Goal: Task Accomplishment & Management: Manage account settings

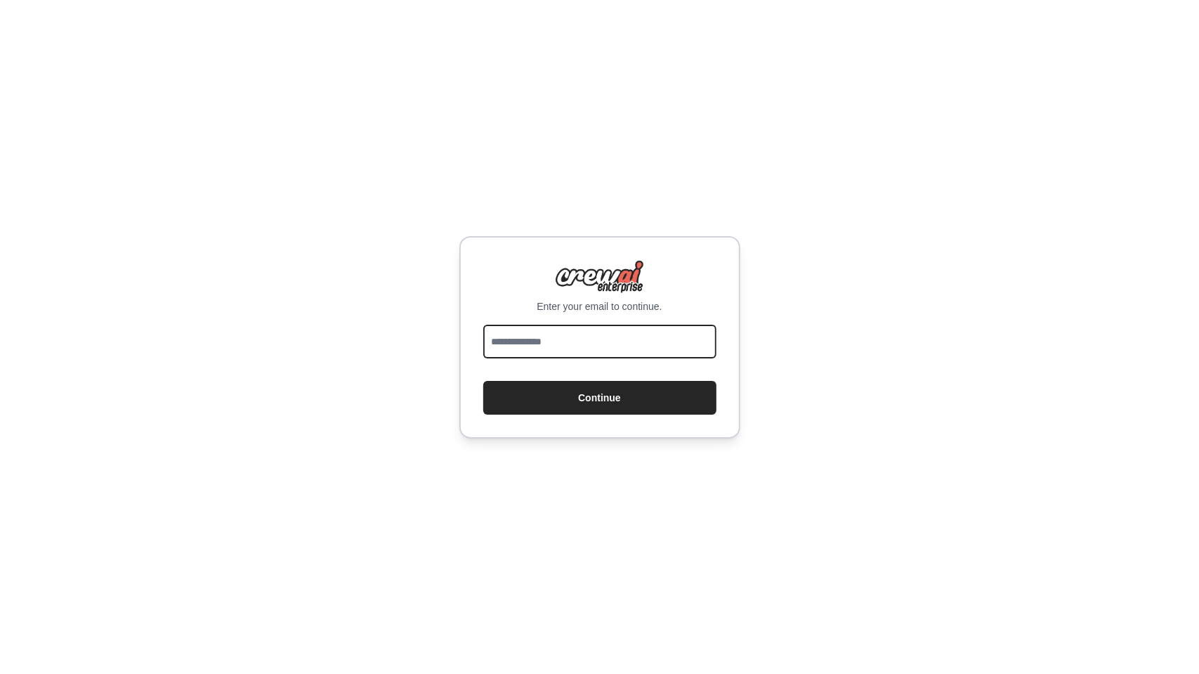
click at [521, 337] on input "email" at bounding box center [599, 342] width 233 height 34
type input "**********"
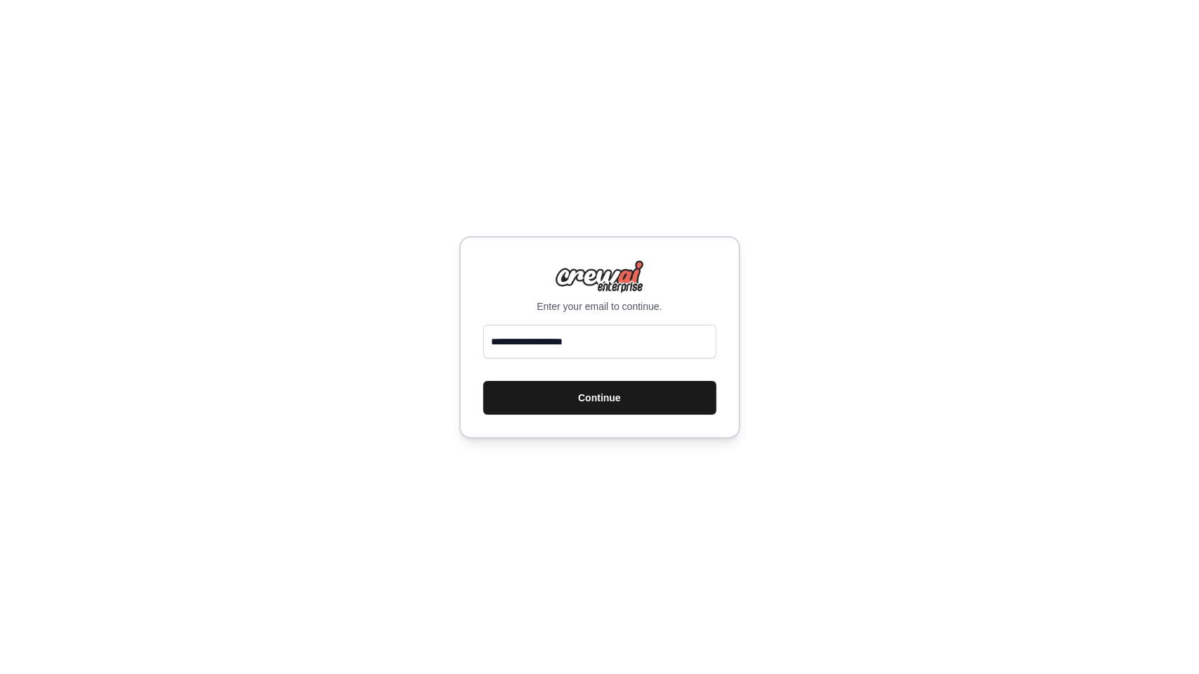
click at [603, 400] on button "Continue" at bounding box center [599, 398] width 233 height 34
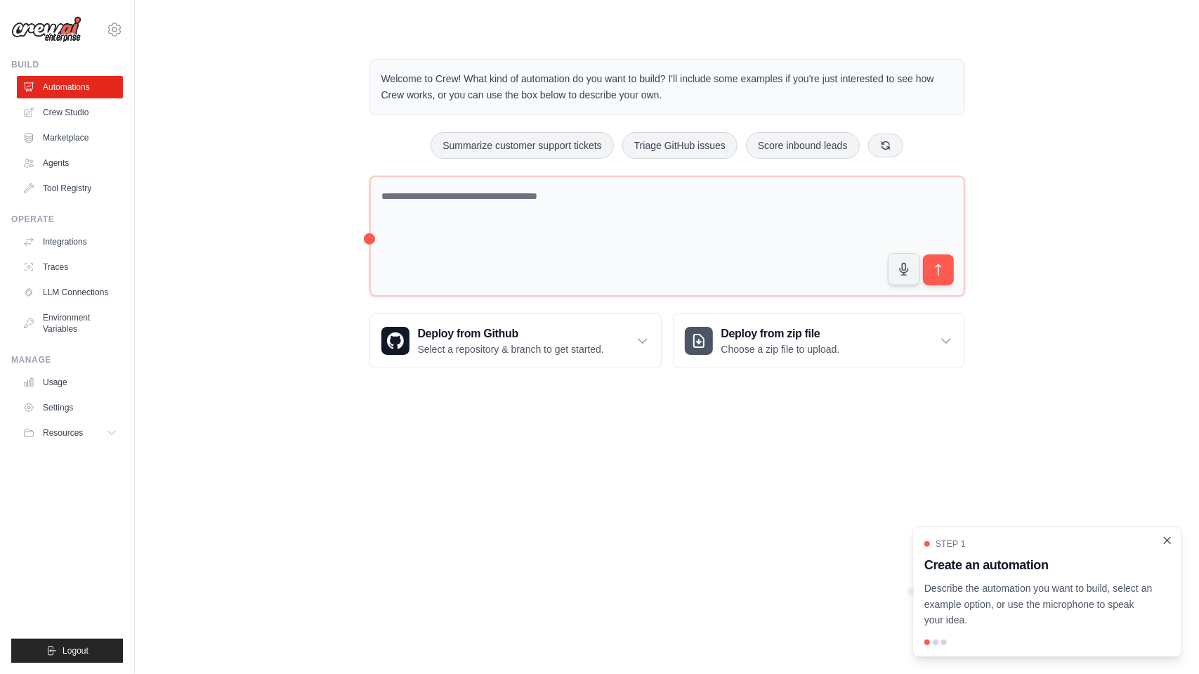
click at [1168, 541] on icon "Close walkthrough" at bounding box center [1168, 540] width 6 height 6
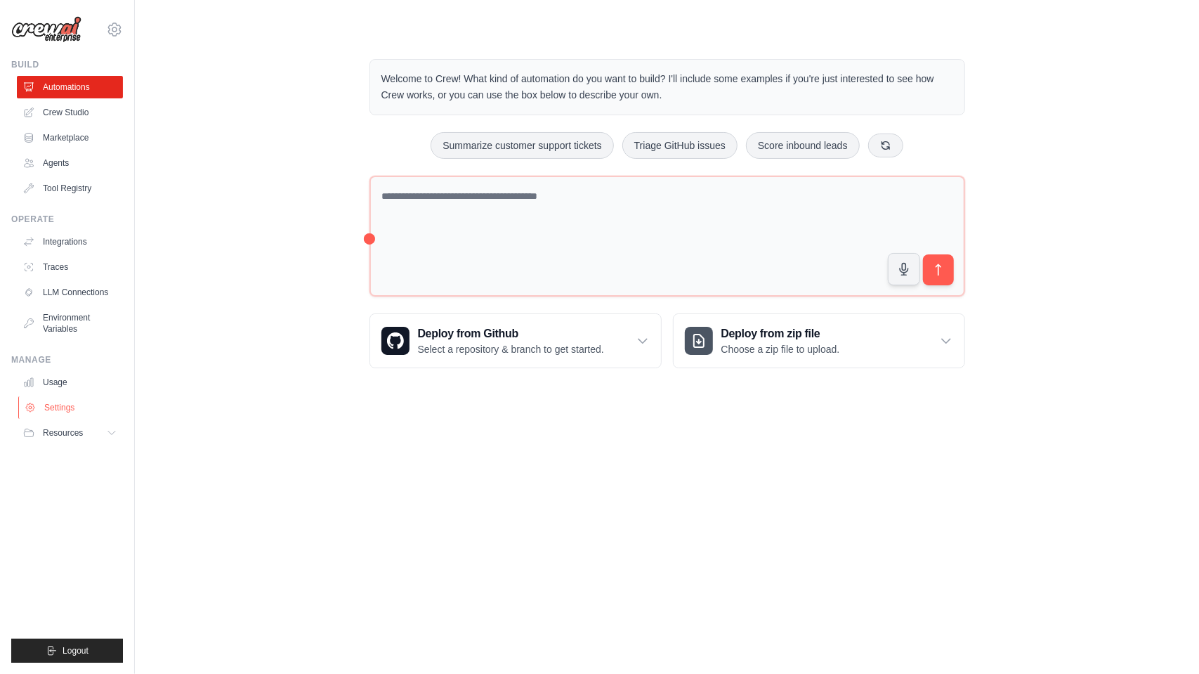
click at [82, 407] on link "Settings" at bounding box center [71, 407] width 106 height 22
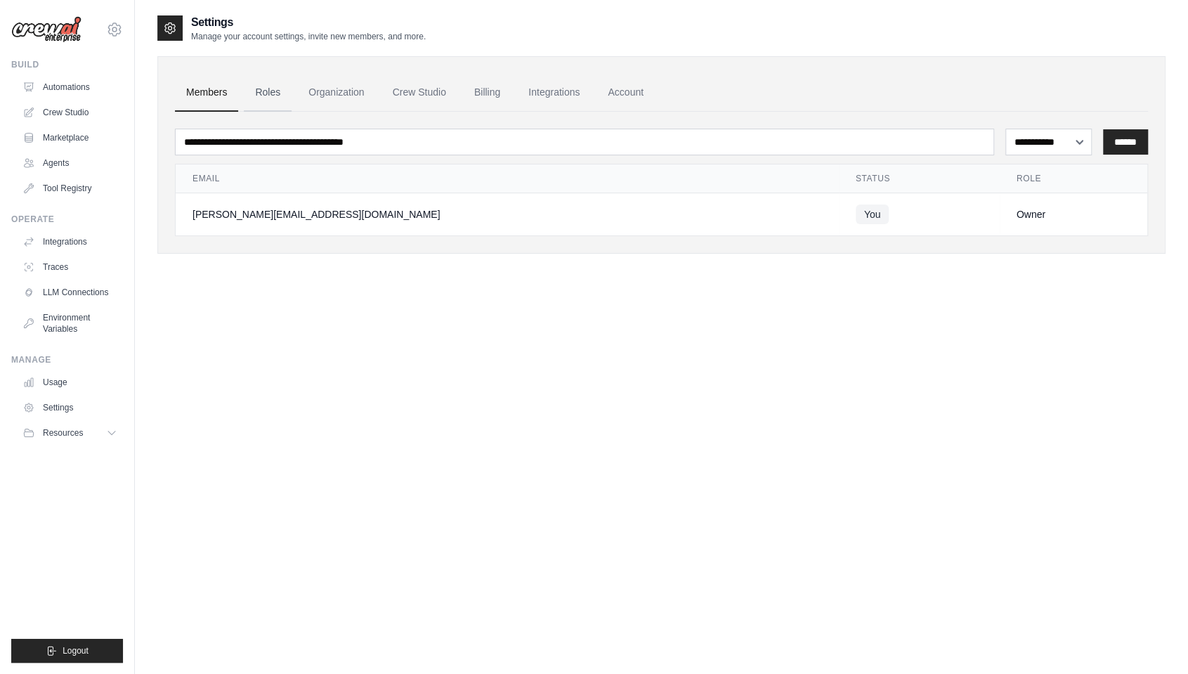
click at [276, 96] on link "Roles" at bounding box center [268, 93] width 48 height 38
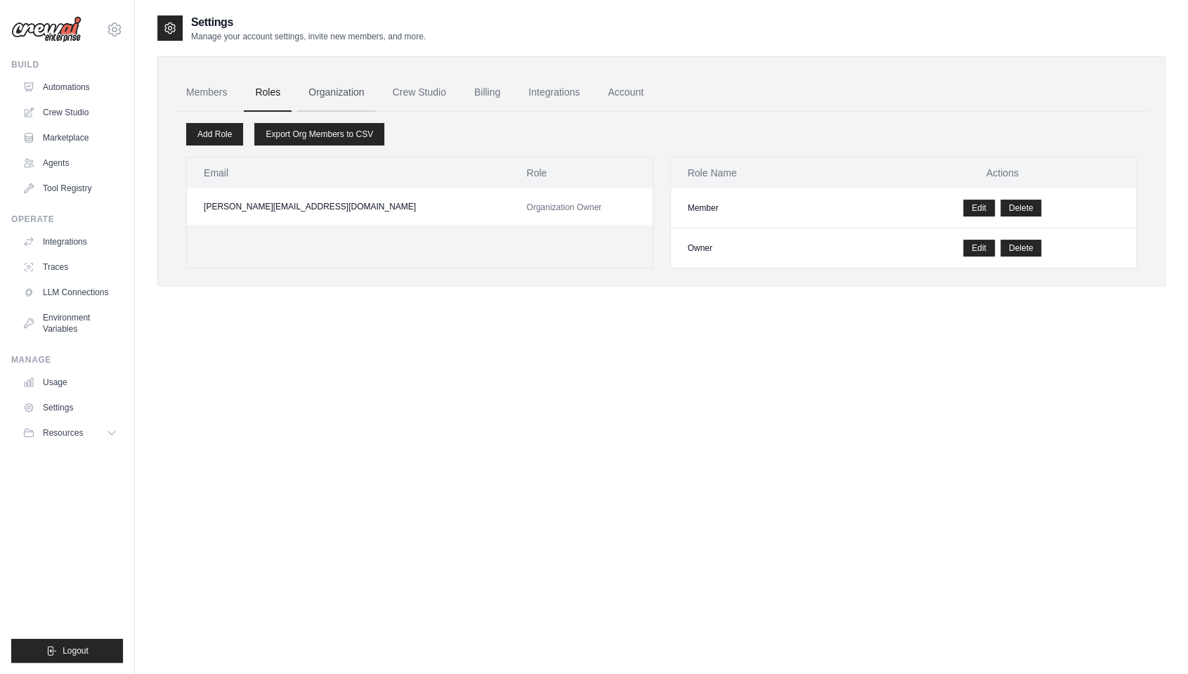
click at [333, 85] on link "Organization" at bounding box center [336, 93] width 78 height 38
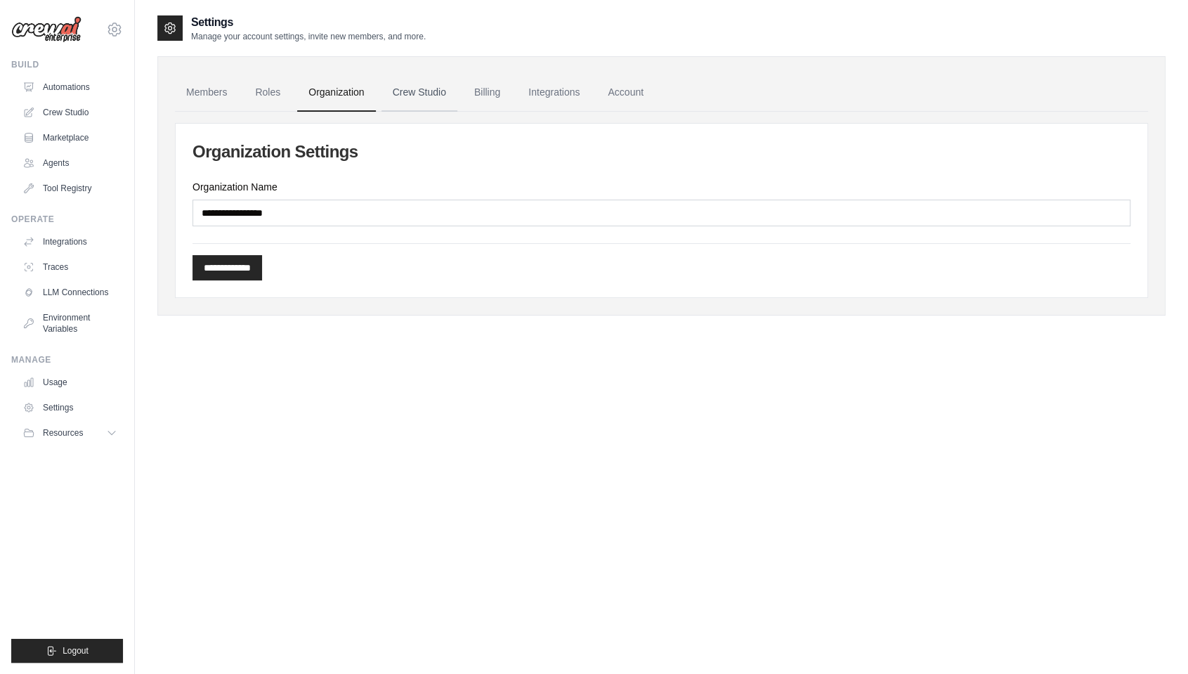
click at [419, 84] on link "Crew Studio" at bounding box center [419, 93] width 76 height 38
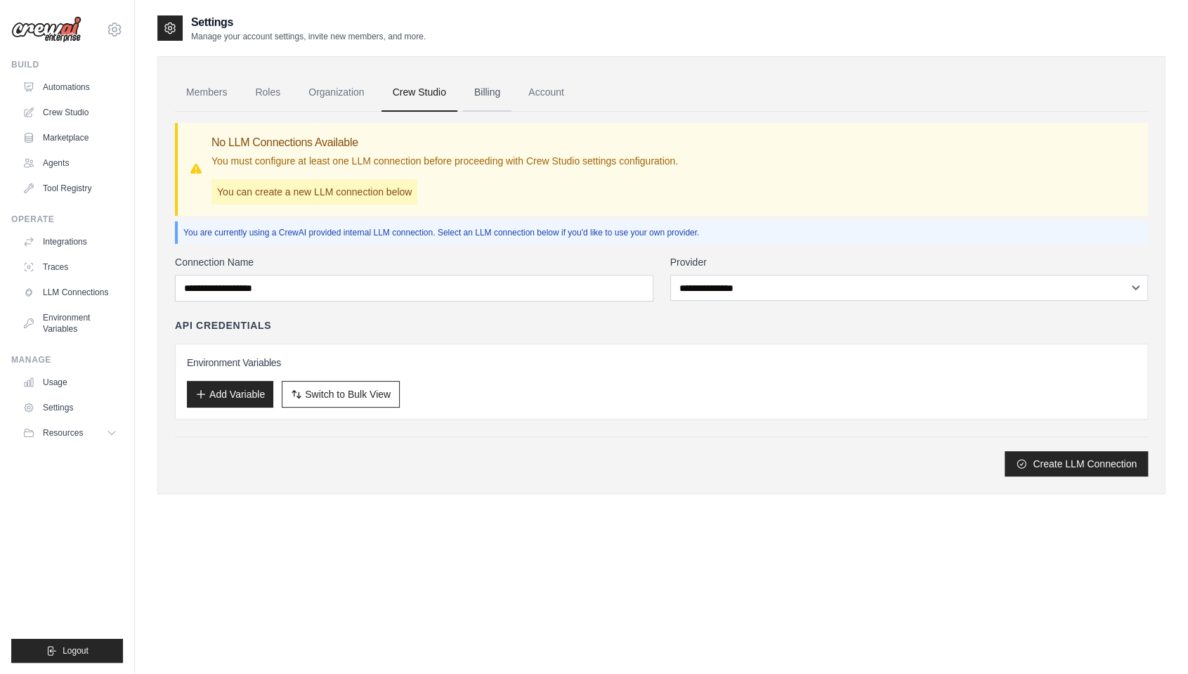
click at [497, 91] on link "Billing" at bounding box center [487, 93] width 48 height 38
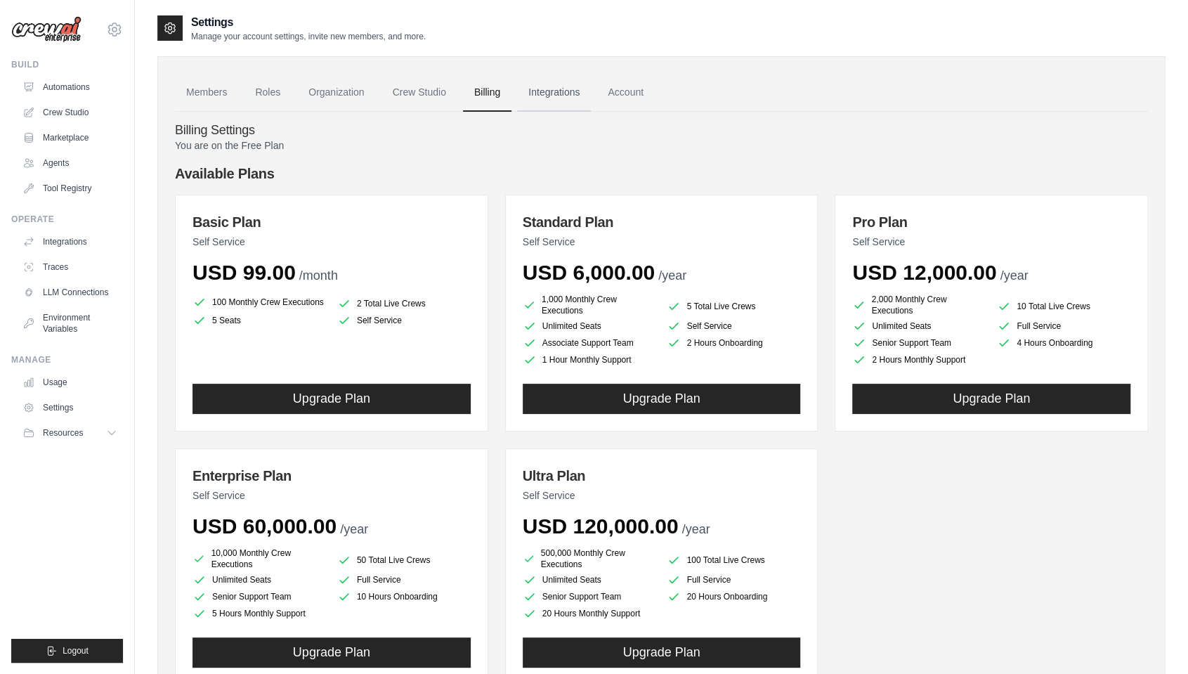
click at [576, 91] on link "Integrations" at bounding box center [554, 93] width 74 height 38
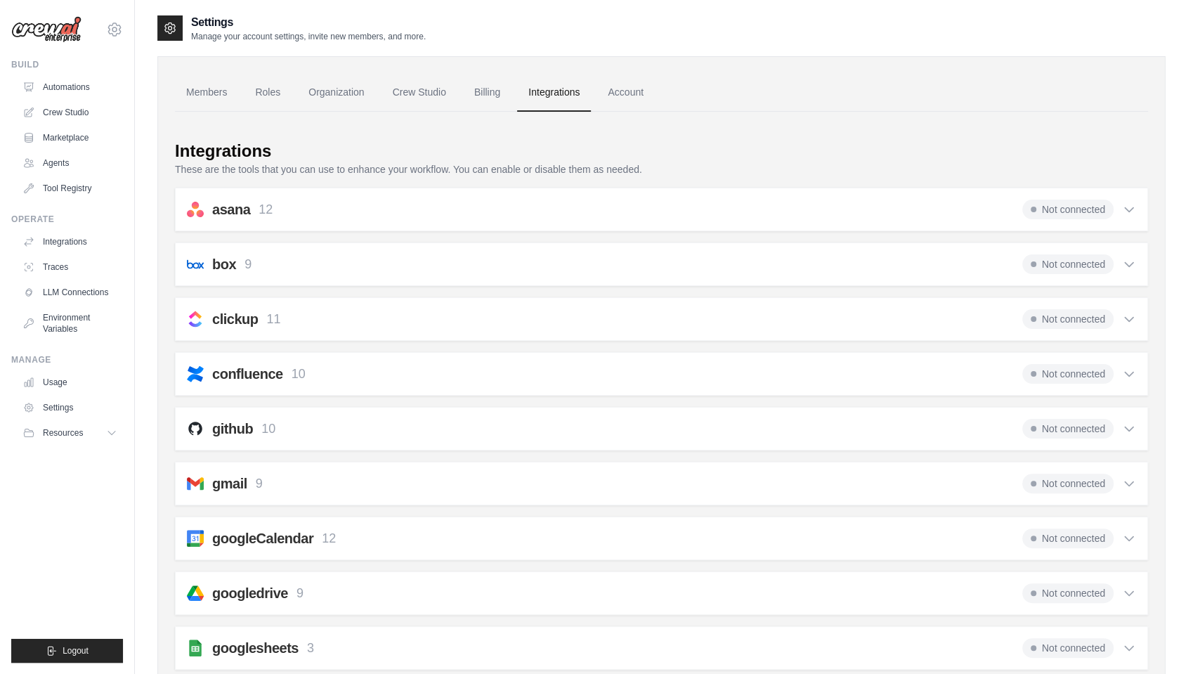
click at [490, 202] on div "asana 12 Not connected" at bounding box center [661, 210] width 949 height 20
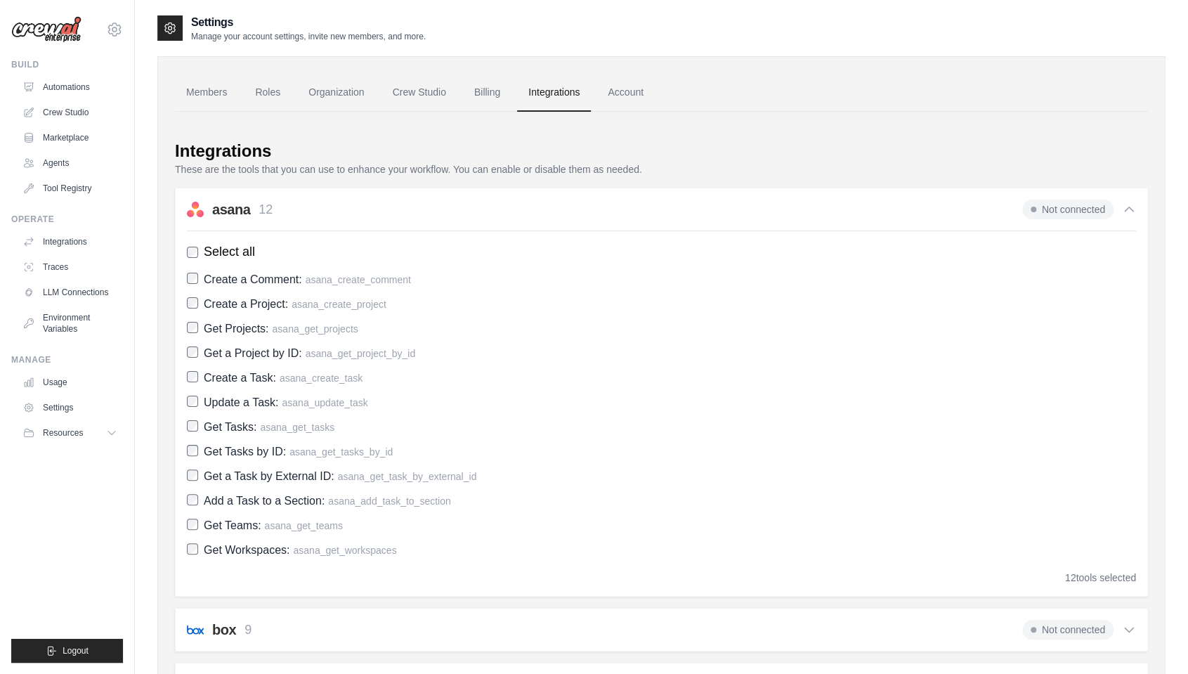
click at [490, 202] on div "asana 12 Not connected" at bounding box center [661, 210] width 949 height 20
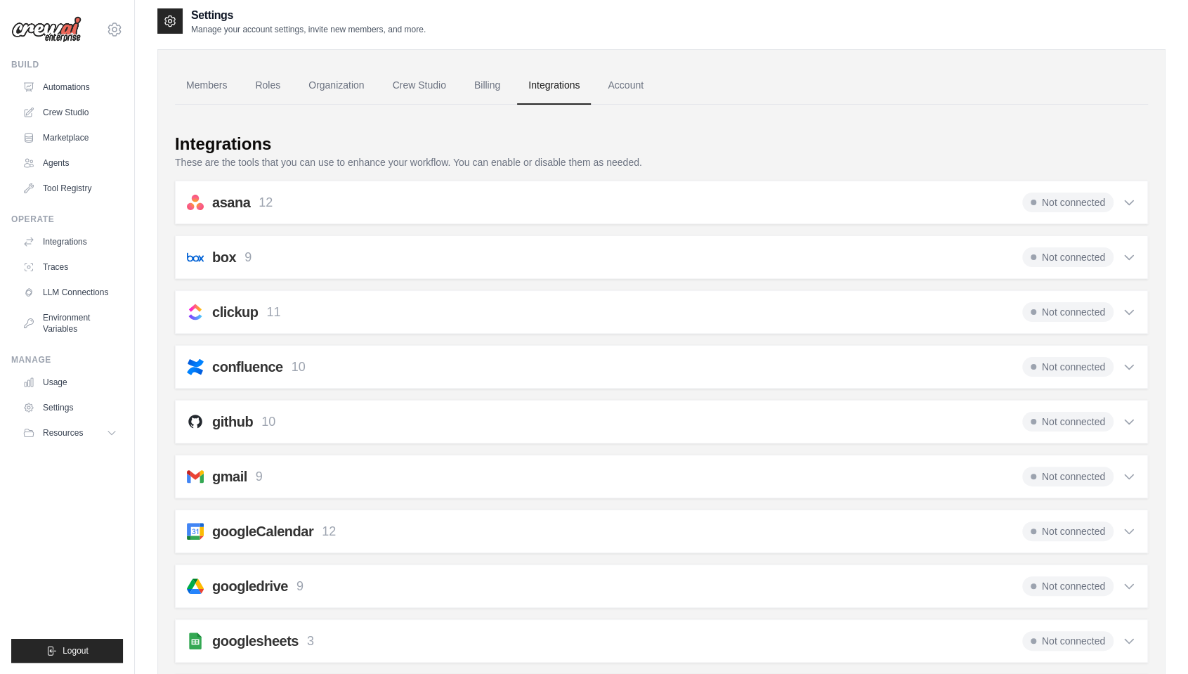
scroll to position [3, 0]
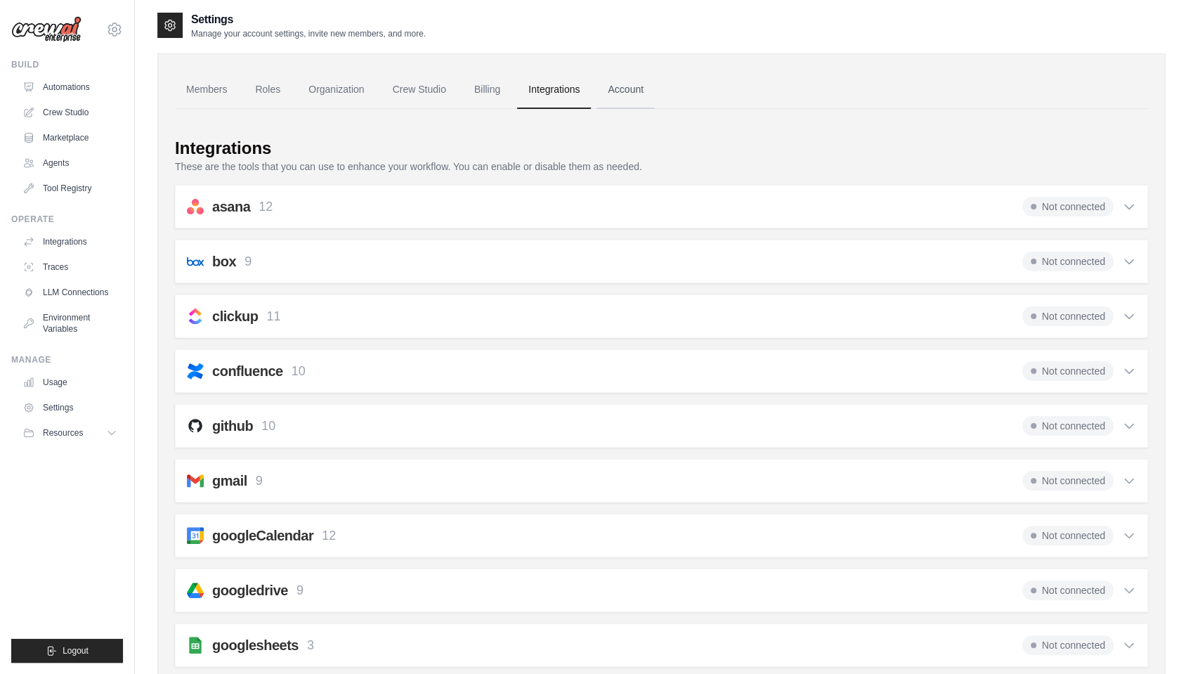
click at [621, 93] on link "Account" at bounding box center [625, 90] width 58 height 38
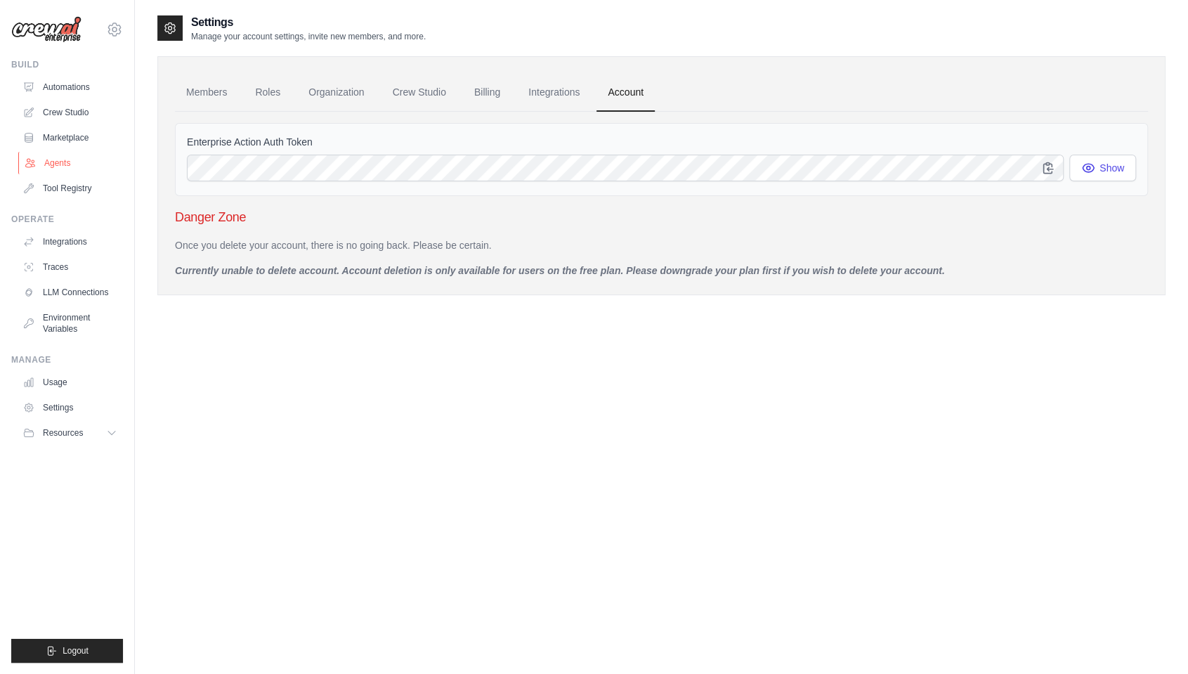
click at [69, 161] on link "Agents" at bounding box center [71, 163] width 106 height 22
